Goal: Information Seeking & Learning: Learn about a topic

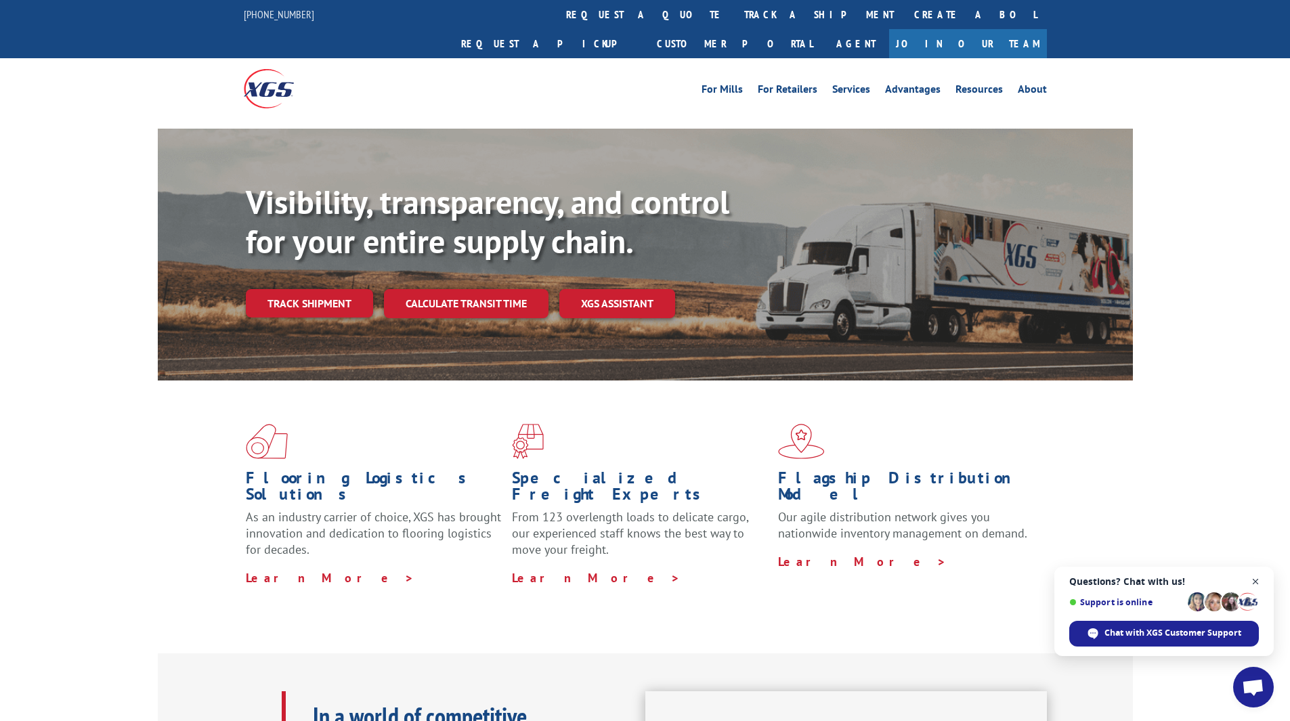
click at [1256, 582] on span "Close chat" at bounding box center [1255, 581] width 17 height 17
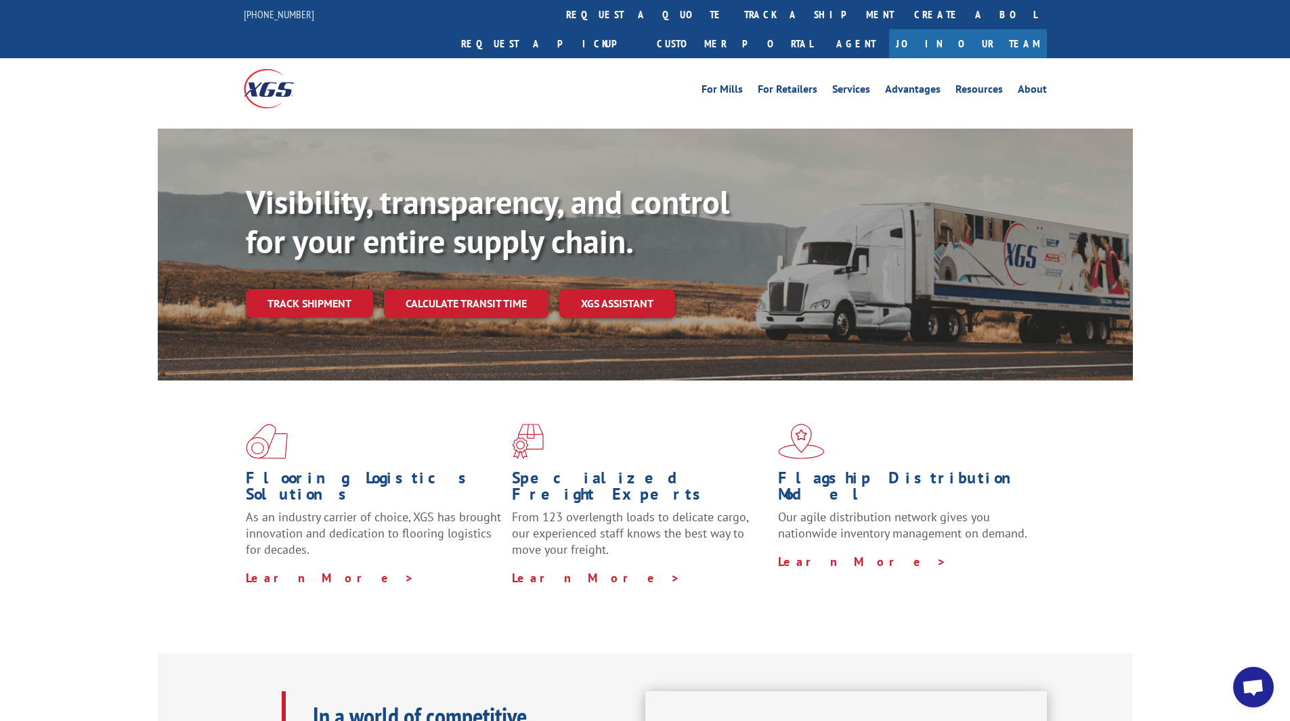
click at [1117, 500] on div "Flooring Logistics Solutions As an industry carrier of choice, XGS has brought …" at bounding box center [645, 505] width 975 height 248
click at [1234, 548] on div "Flooring Logistics Solutions As an industry carrier of choice, XGS has brought …" at bounding box center [645, 517] width 1290 height 272
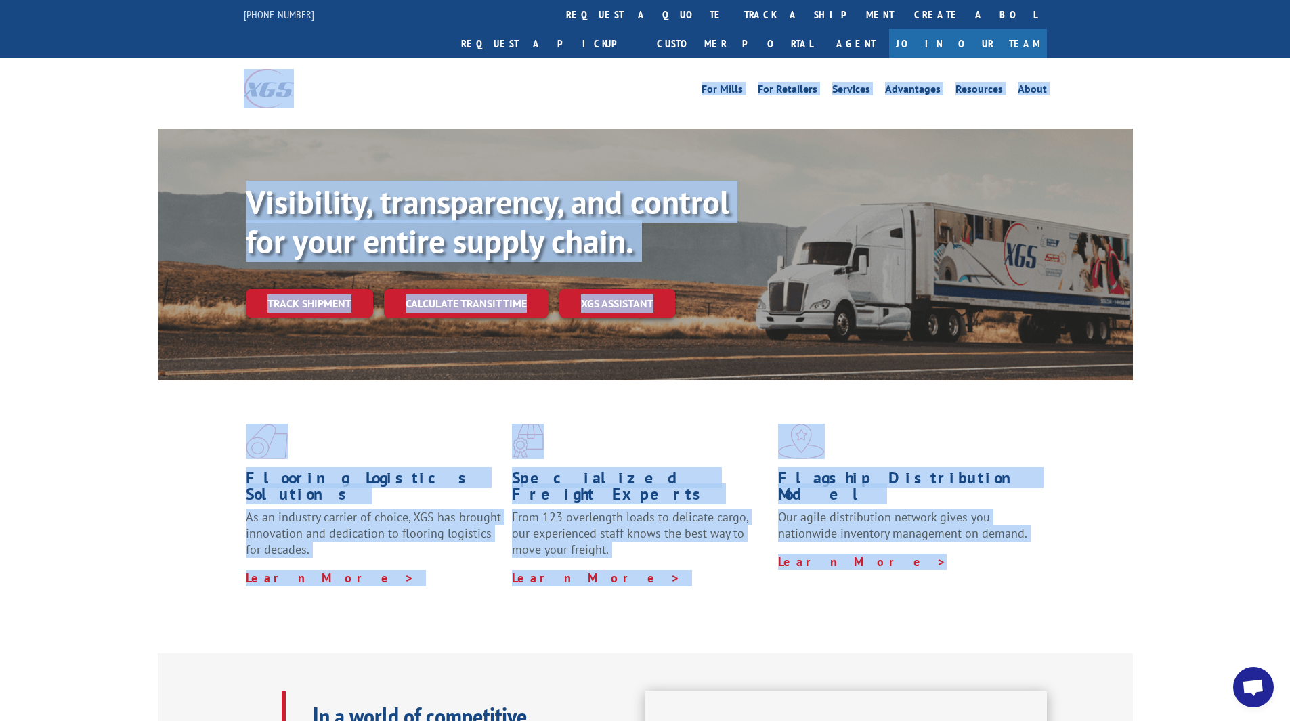
drag, startPoint x: 860, startPoint y: 556, endPoint x: 133, endPoint y: 64, distance: 878.1
click at [133, 64] on div "For Mills For Retailers Services Advantages Resources About For Mills For Retai…" at bounding box center [645, 88] width 1290 height 60
drag, startPoint x: 112, startPoint y: 73, endPoint x: 1181, endPoint y: 579, distance: 1182.7
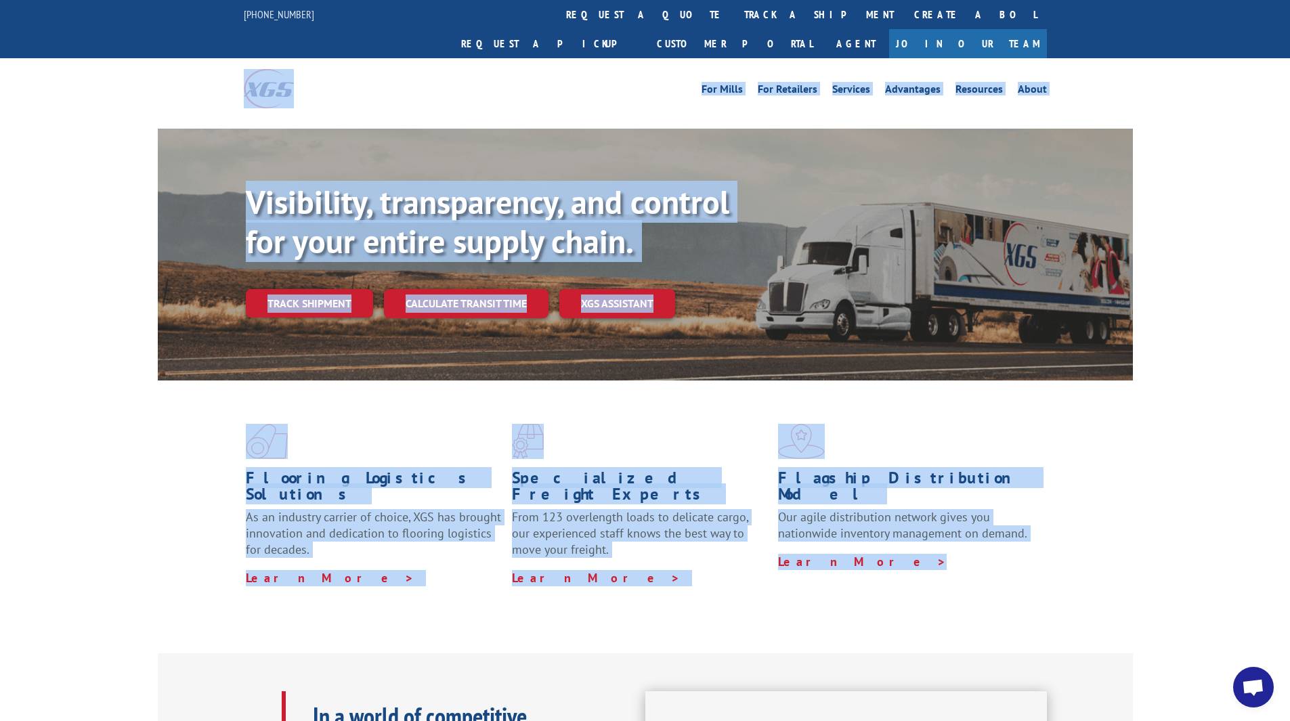
click at [1183, 590] on div "Flooring Logistics Solutions As an industry carrier of choice, XGS has brought …" at bounding box center [645, 517] width 1290 height 272
drag, startPoint x: 1206, startPoint y: 584, endPoint x: 112, endPoint y: 60, distance: 1212.5
click at [110, 63] on div "For Mills For Retailers Services Advantages Resources About For Mills For Retai…" at bounding box center [645, 88] width 1290 height 60
drag, startPoint x: 193, startPoint y: 68, endPoint x: 1251, endPoint y: 571, distance: 1171.4
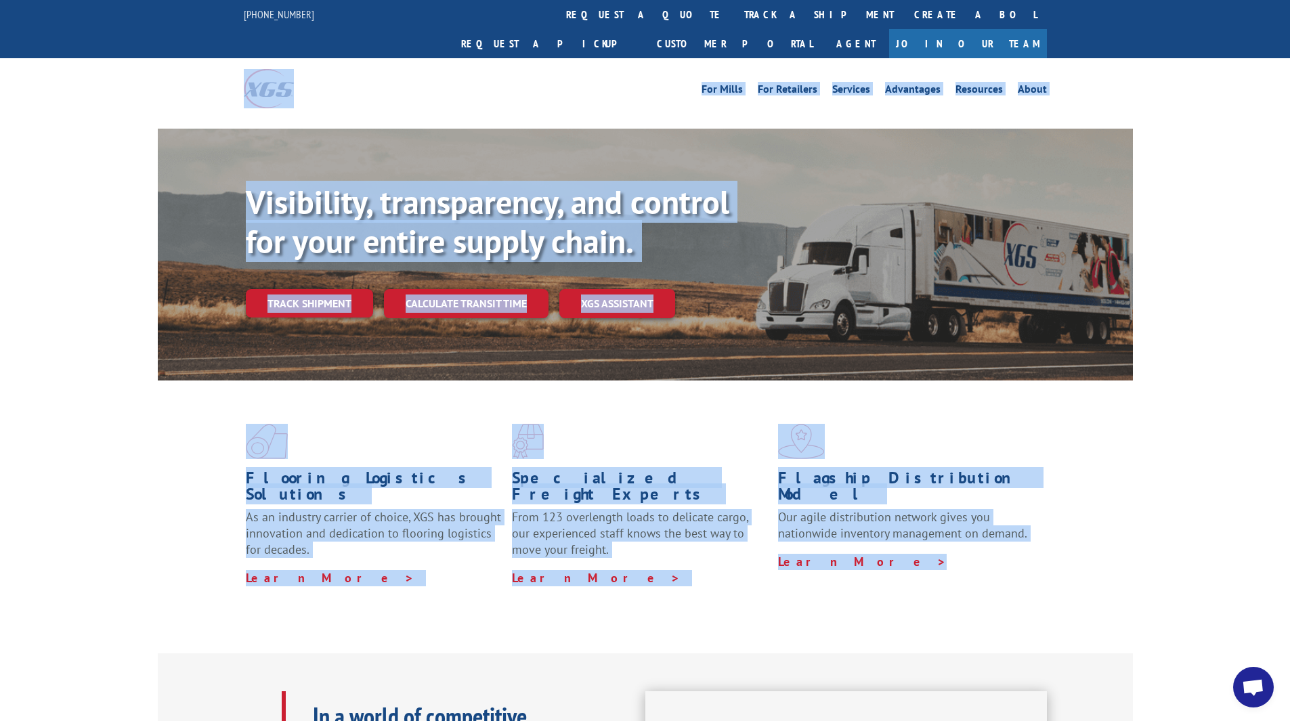
click at [1231, 573] on div "Flooring Logistics Solutions As an industry carrier of choice, XGS has brought …" at bounding box center [645, 517] width 1290 height 272
